Goal: Transaction & Acquisition: Purchase product/service

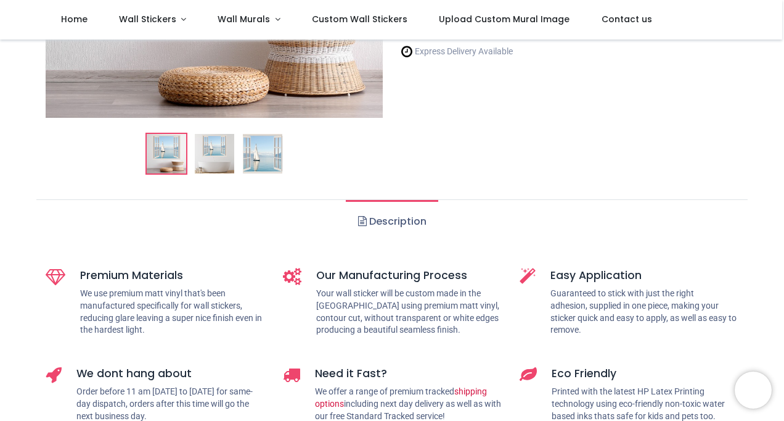
scroll to position [297, 0]
click at [214, 146] on img at bounding box center [214, 152] width 39 height 39
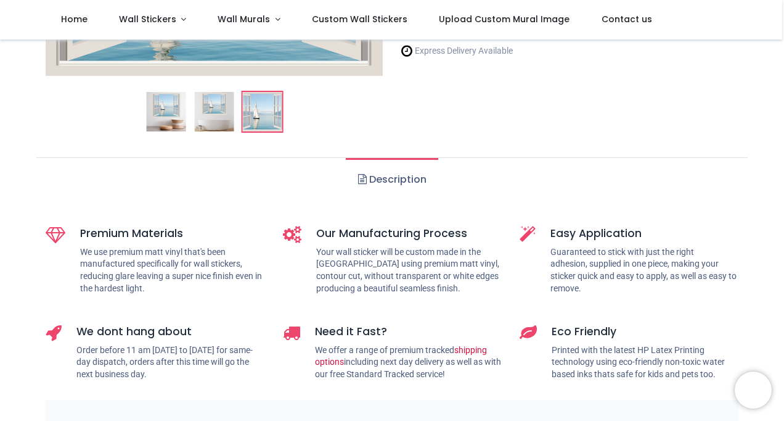
scroll to position [305, 0]
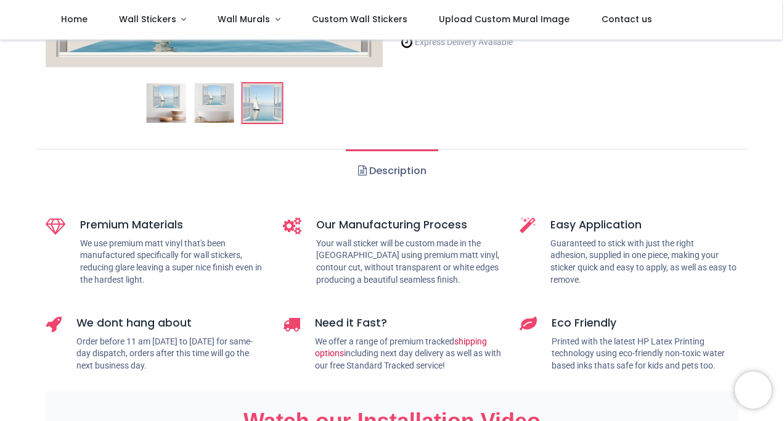
click at [216, 110] on img at bounding box center [213, 102] width 39 height 39
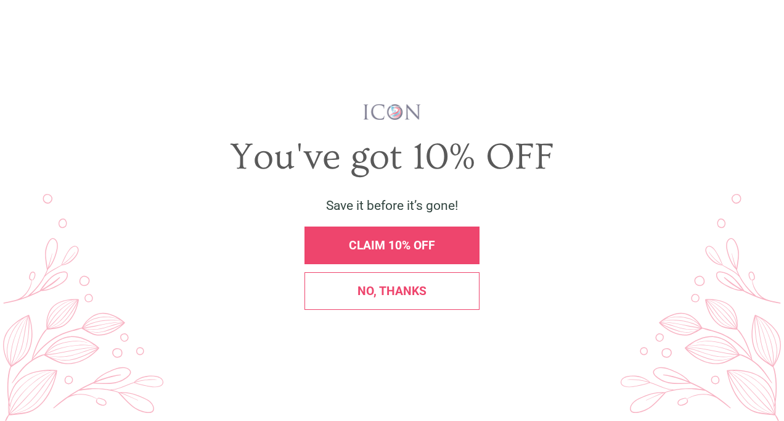
scroll to position [0, 0]
click at [374, 244] on span "CLAIM 10% OFF" at bounding box center [392, 245] width 86 height 14
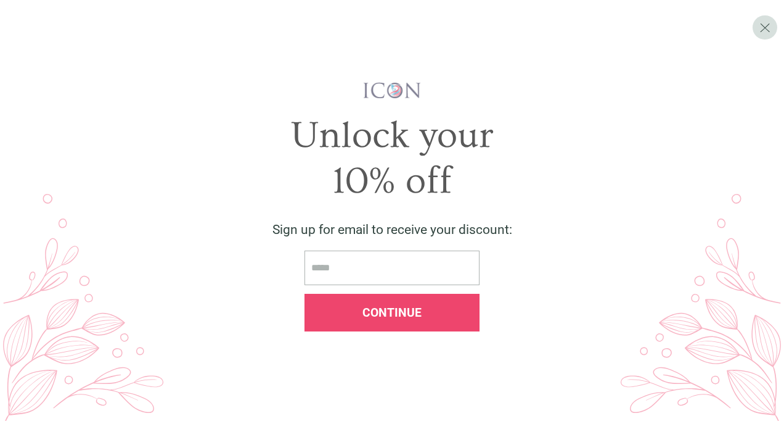
click at [335, 276] on input "email" at bounding box center [392, 267] width 175 height 35
type input "**********"
click at [377, 308] on span "Continue" at bounding box center [392, 312] width 59 height 14
